Goal: Contribute content: Add original content to the website for others to see

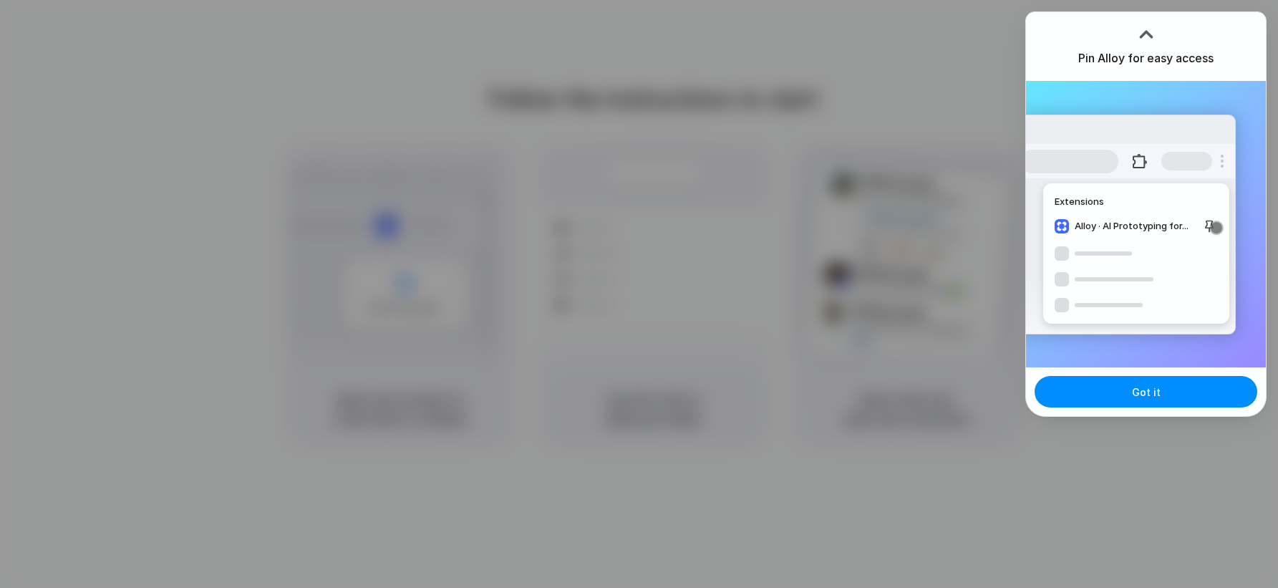
drag, startPoint x: 1158, startPoint y: 382, endPoint x: 1160, endPoint y: 90, distance: 292.2
click at [1157, 382] on button "Got it" at bounding box center [1146, 392] width 223 height 32
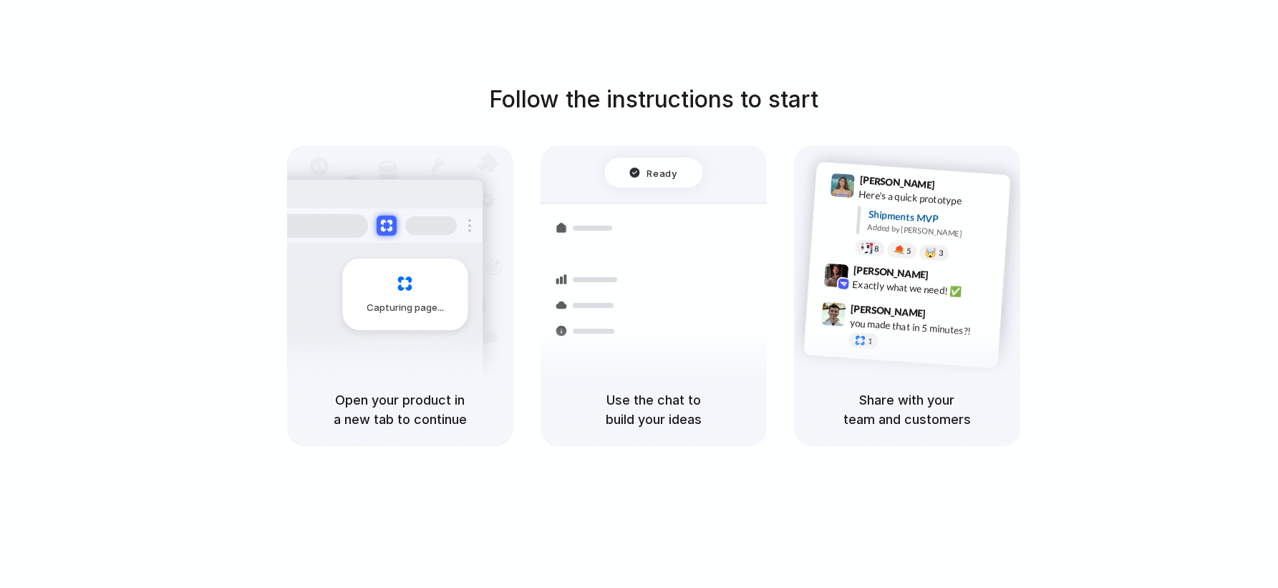
click at [640, 294] on div at bounding box center [640, 294] width 0 height 0
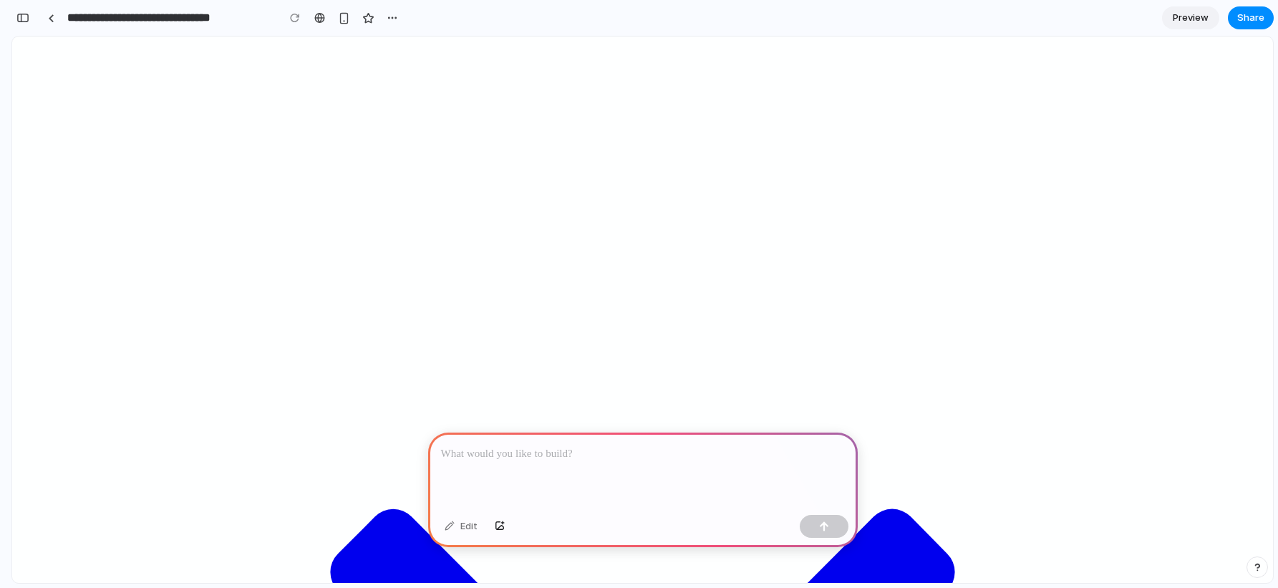
scroll to position [63, 0]
click at [624, 448] on p at bounding box center [643, 453] width 404 height 17
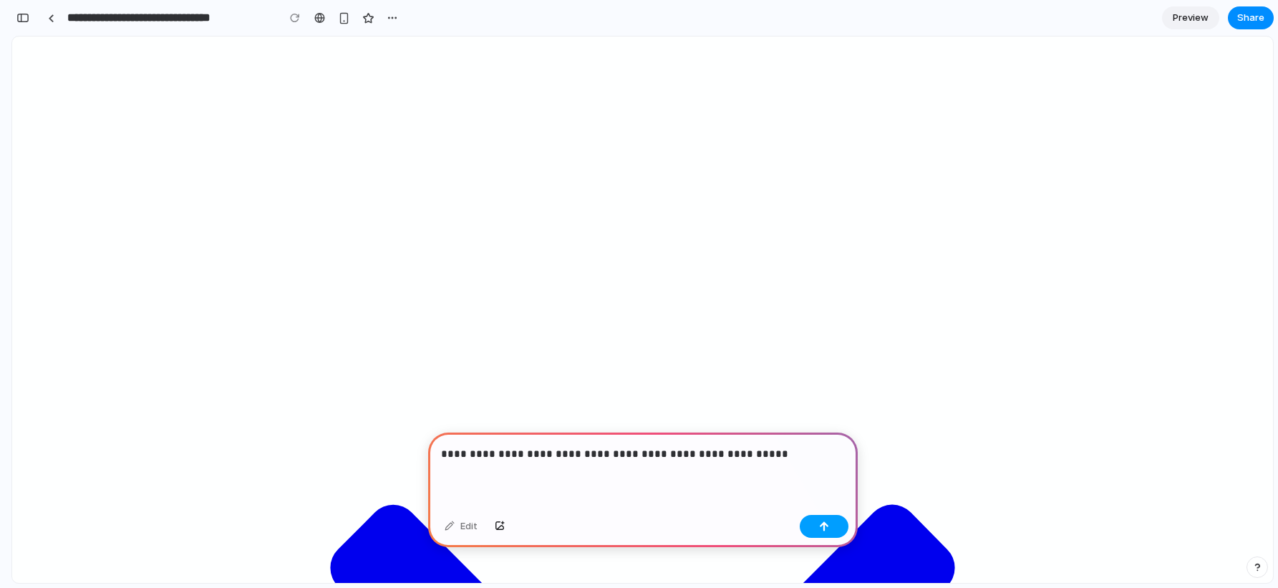
click at [824, 522] on div "button" at bounding box center [824, 526] width 10 height 10
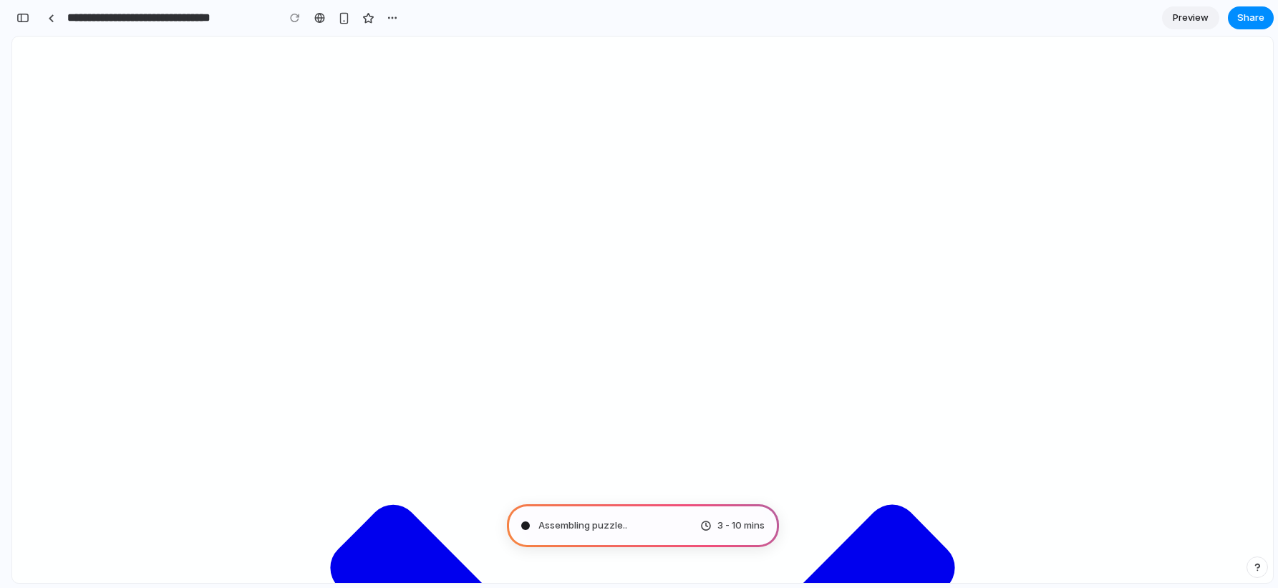
type input "**********"
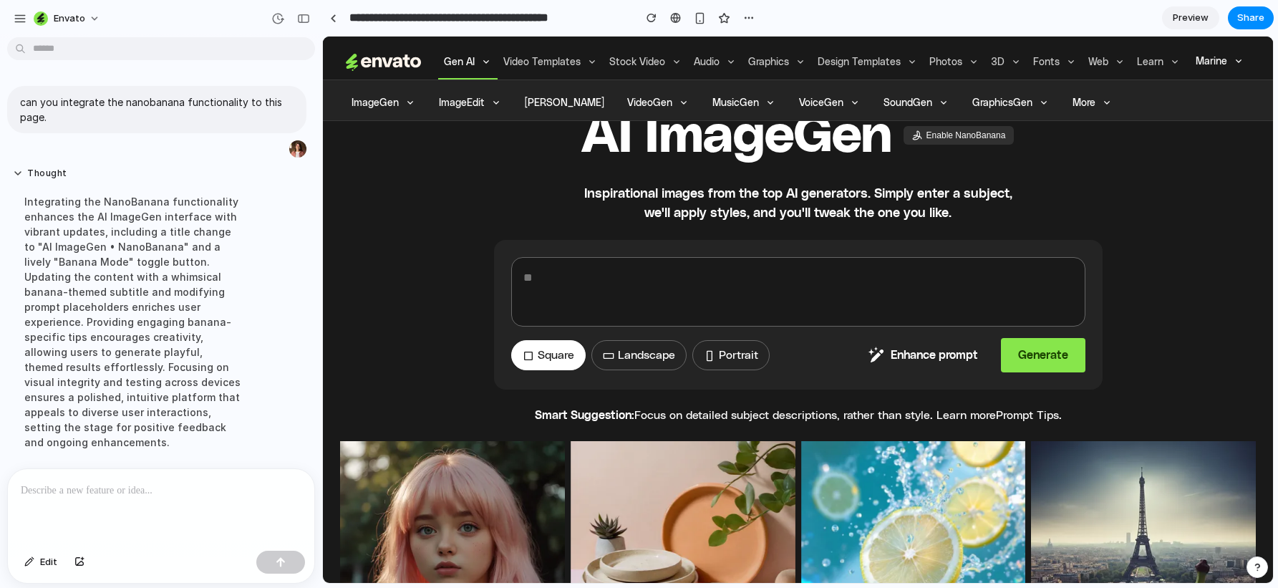
scroll to position [0, 0]
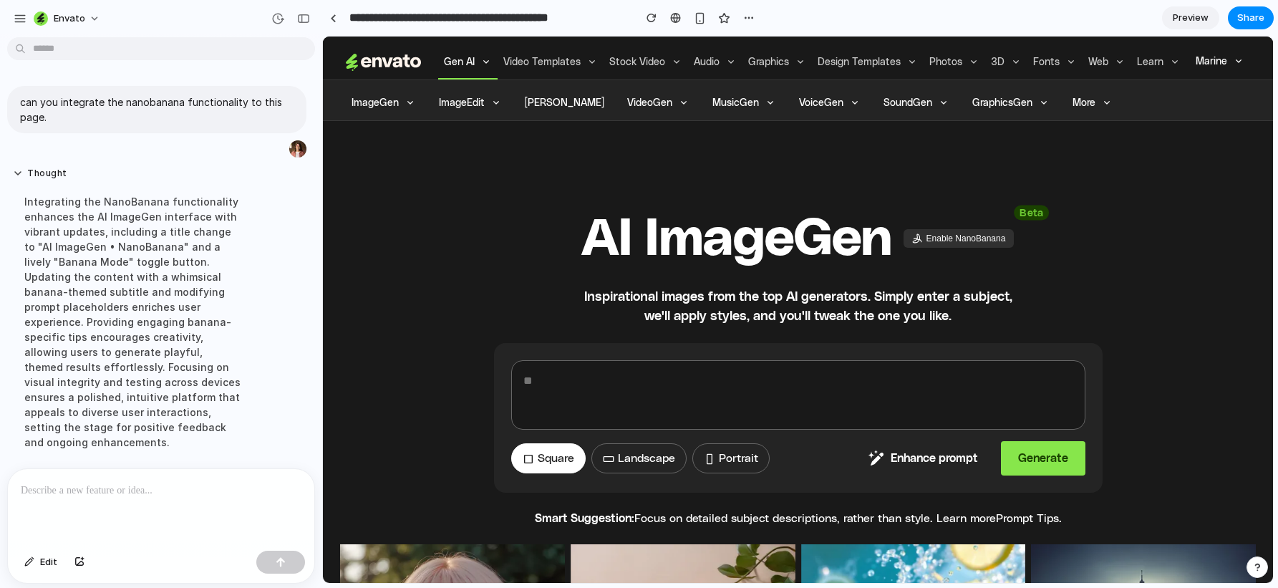
click at [964, 241] on button "Enable NanoBanana" at bounding box center [959, 238] width 111 height 19
